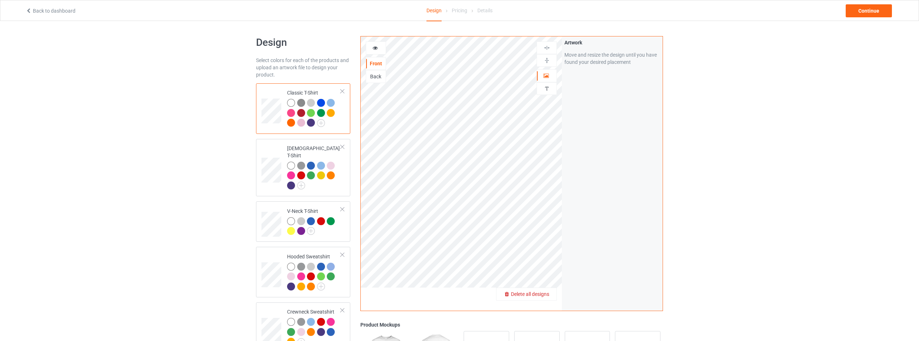
click at [545, 294] on span "Delete all designs" at bounding box center [530, 294] width 38 height 6
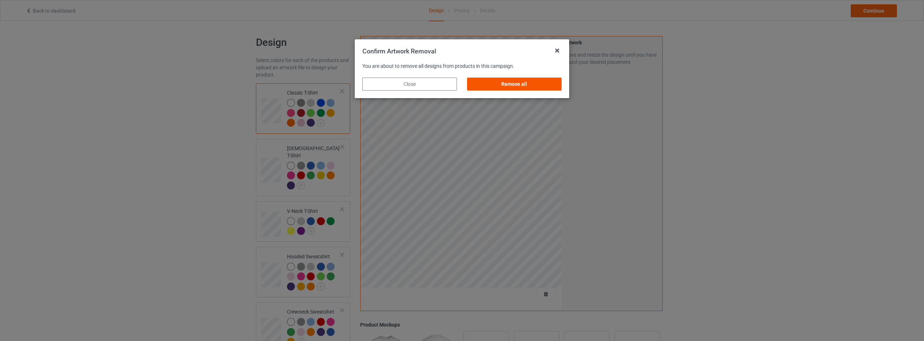
click at [525, 81] on div "Remove all" at bounding box center [514, 84] width 95 height 13
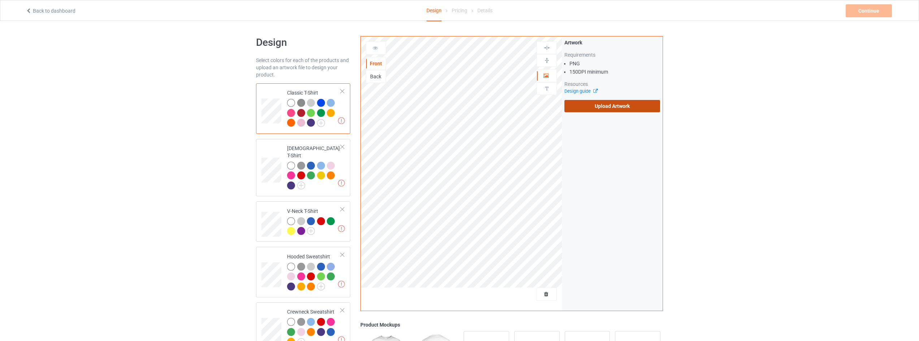
click at [600, 107] on label "Upload Artwork" at bounding box center [612, 106] width 96 height 12
click at [0, 0] on input "Upload Artwork" at bounding box center [0, 0] width 0 height 0
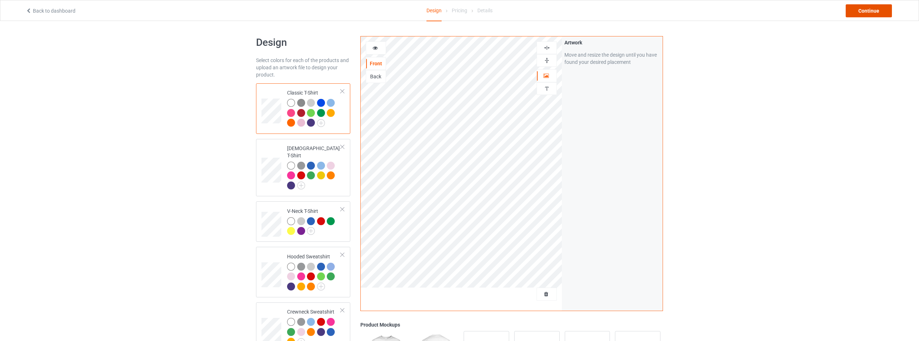
click at [868, 10] on div "Continue" at bounding box center [868, 10] width 46 height 13
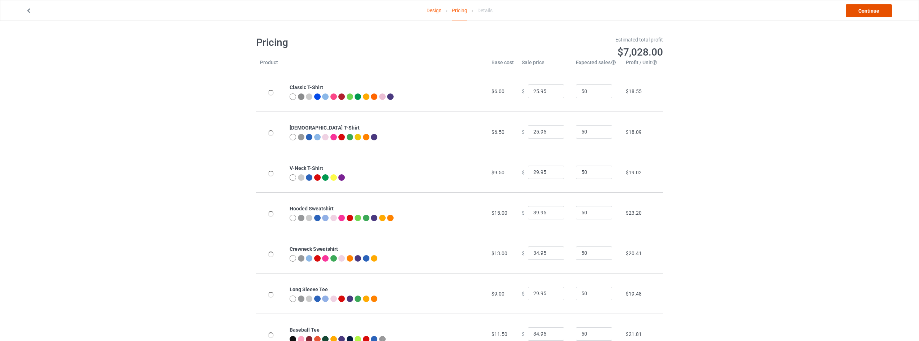
click at [868, 10] on link "Continue" at bounding box center [868, 10] width 46 height 13
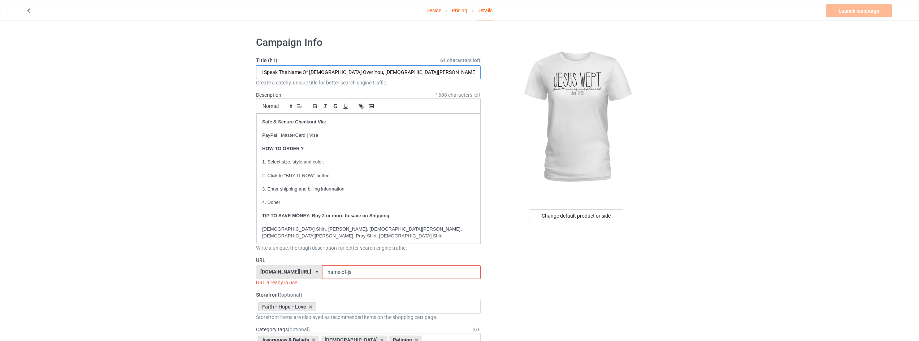
drag, startPoint x: 344, startPoint y: 70, endPoint x: 0, endPoint y: 90, distance: 344.2
type input "[DEMOGRAPHIC_DATA] Wept But He Never Complained, [DEMOGRAPHIC_DATA][PERSON_NAME…"
drag, startPoint x: 372, startPoint y: 267, endPoint x: 210, endPoint y: 274, distance: 162.2
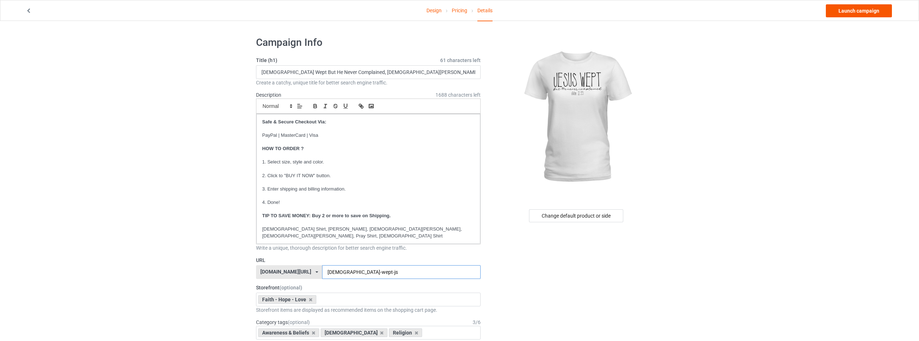
type input "[DEMOGRAPHIC_DATA]-wept-js"
click at [866, 10] on link "Launch campaign" at bounding box center [858, 10] width 66 height 13
